Goal: Check status

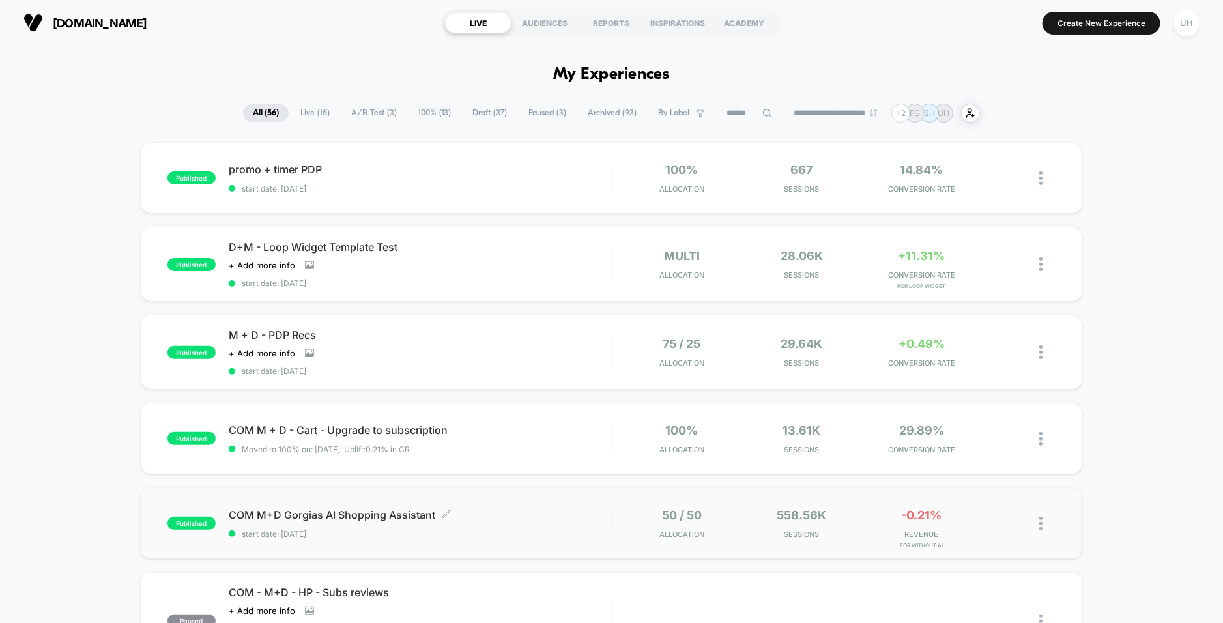
click at [571, 532] on span "start date: [DATE]" at bounding box center [420, 534] width 383 height 10
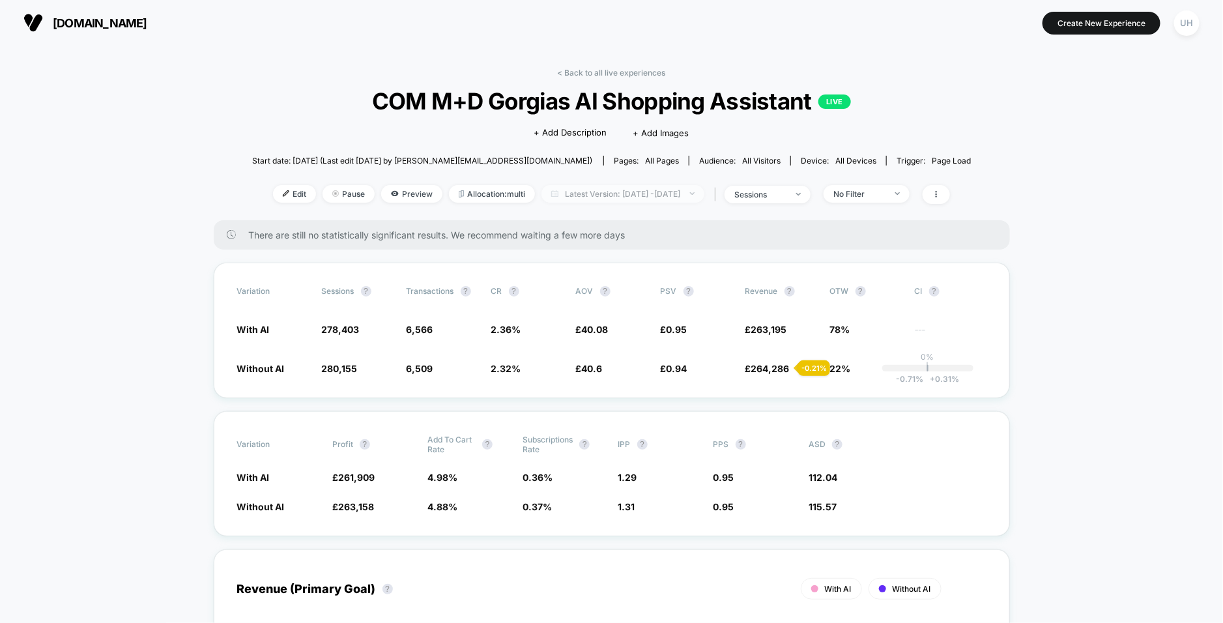
click at [620, 196] on span "Latest Version: [DATE] - [DATE]" at bounding box center [623, 194] width 163 height 18
select select "*"
select select "****"
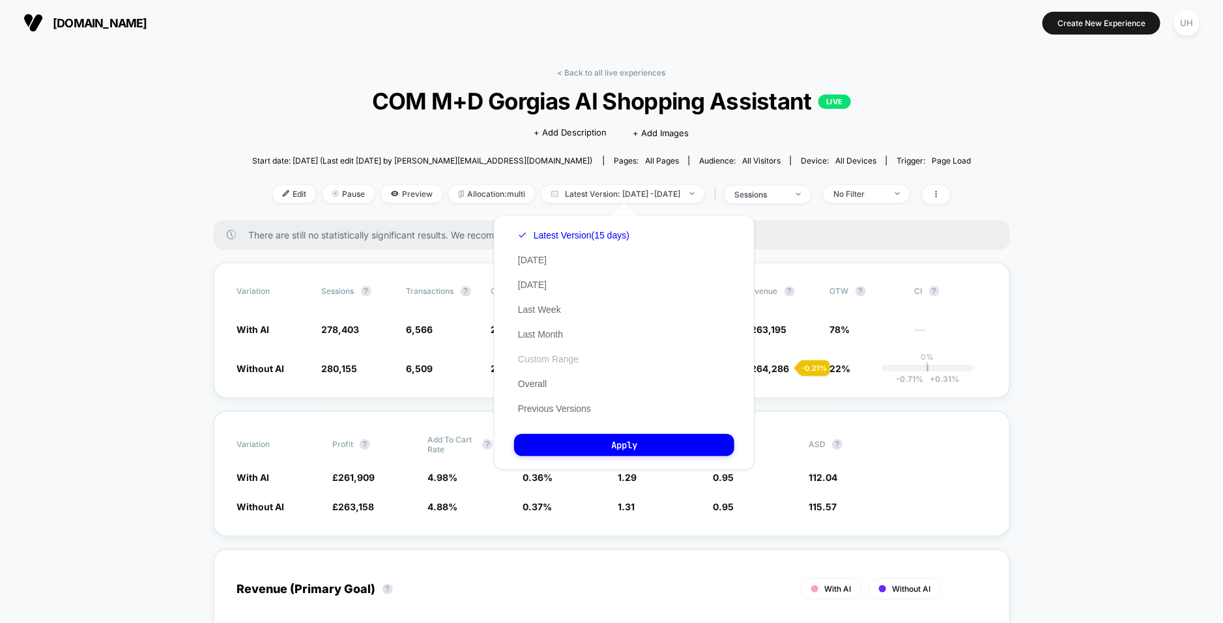
click at [553, 361] on button "Custom Range" at bounding box center [548, 359] width 68 height 12
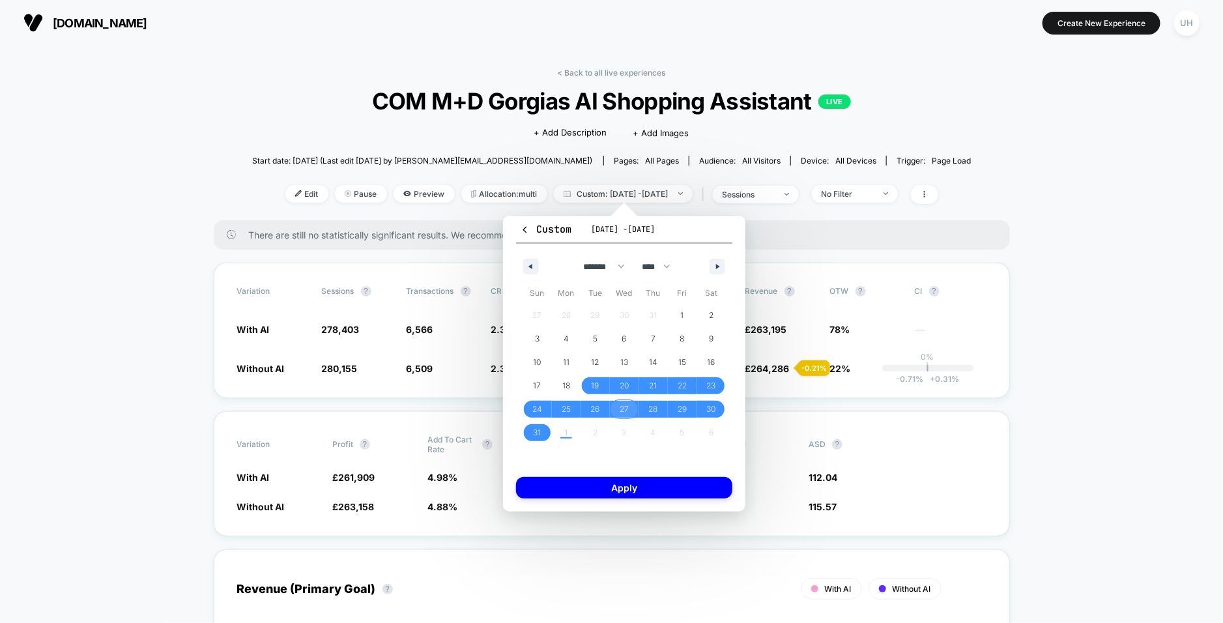
click at [620, 404] on span "27" at bounding box center [624, 409] width 9 height 23
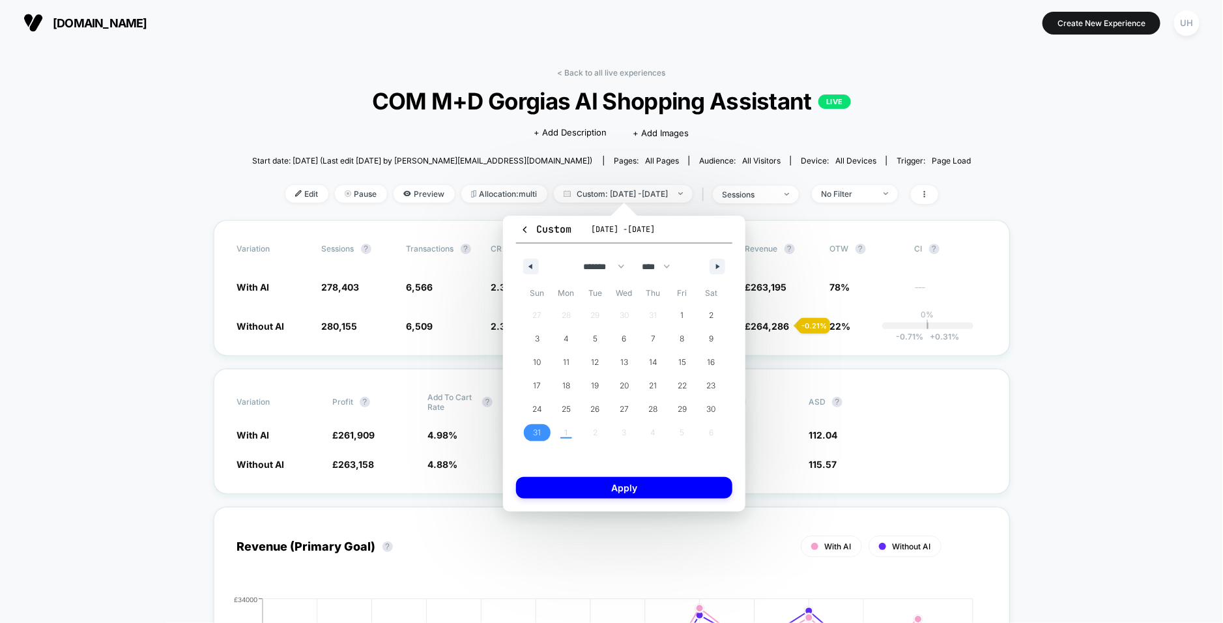
click at [539, 430] on span "31" at bounding box center [537, 432] width 8 height 23
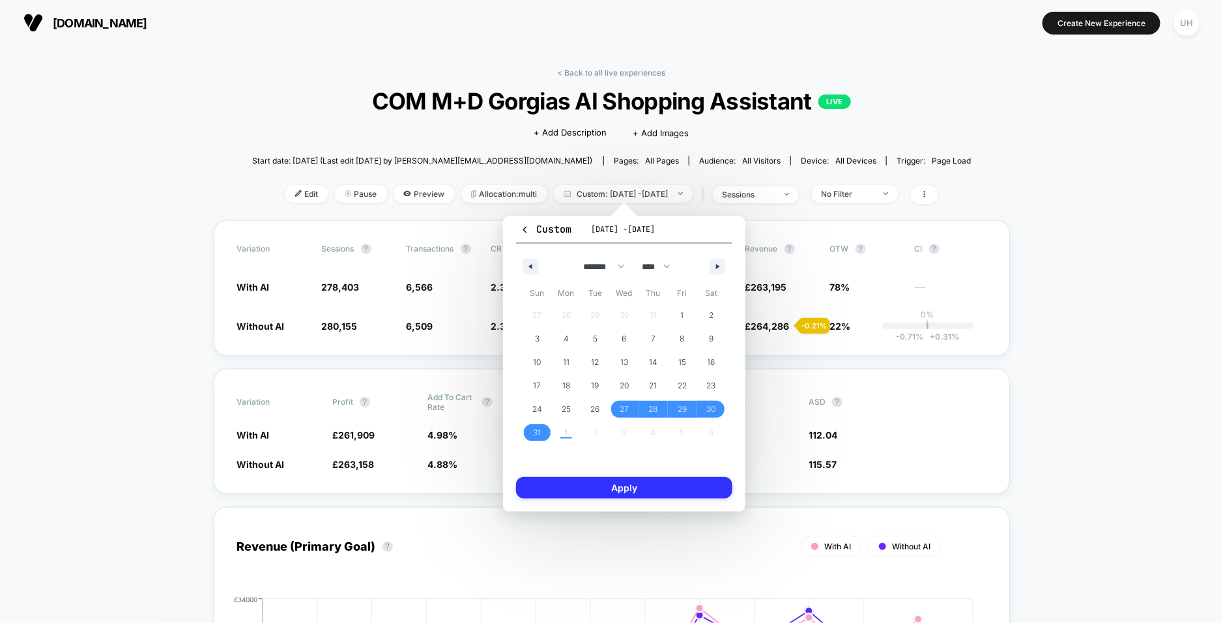
click at [635, 486] on button "Apply" at bounding box center [624, 488] width 216 height 22
